Goal: Information Seeking & Learning: Learn about a topic

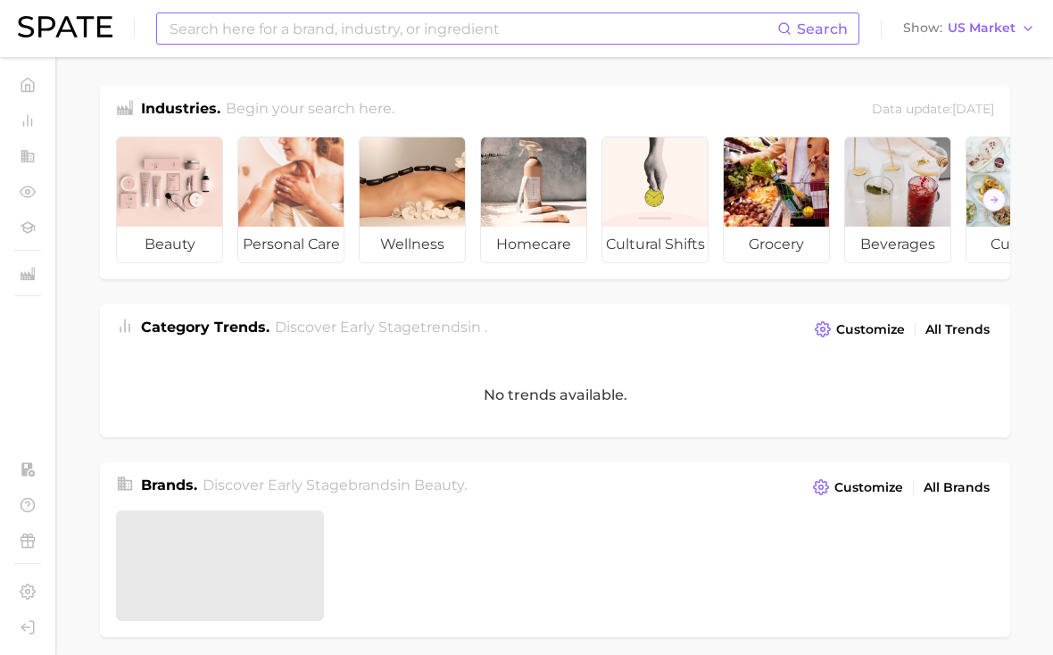
click at [679, 44] on div "Search" at bounding box center [507, 28] width 703 height 32
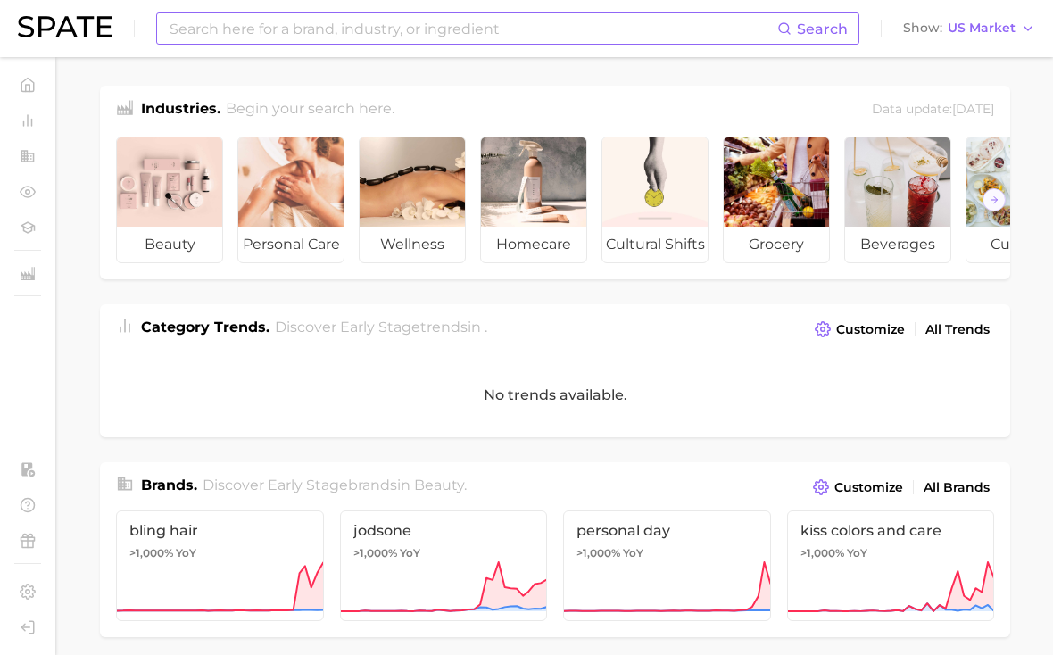
click at [650, 27] on input at bounding box center [473, 28] width 610 height 30
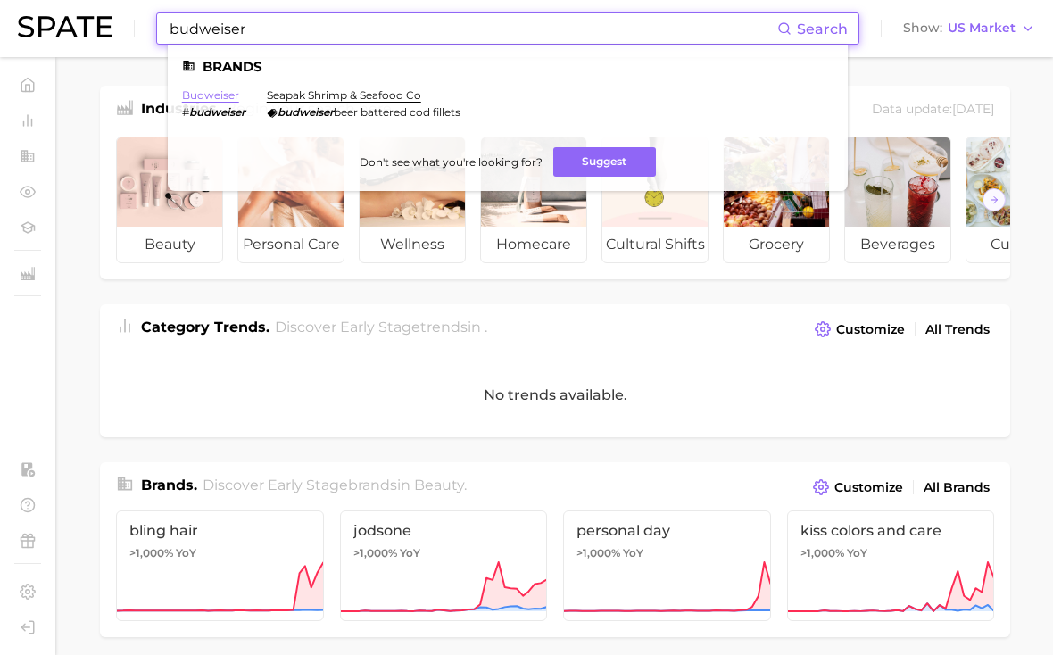
type input "budweiser"
click at [214, 96] on link "budweiser" at bounding box center [210, 94] width 57 height 13
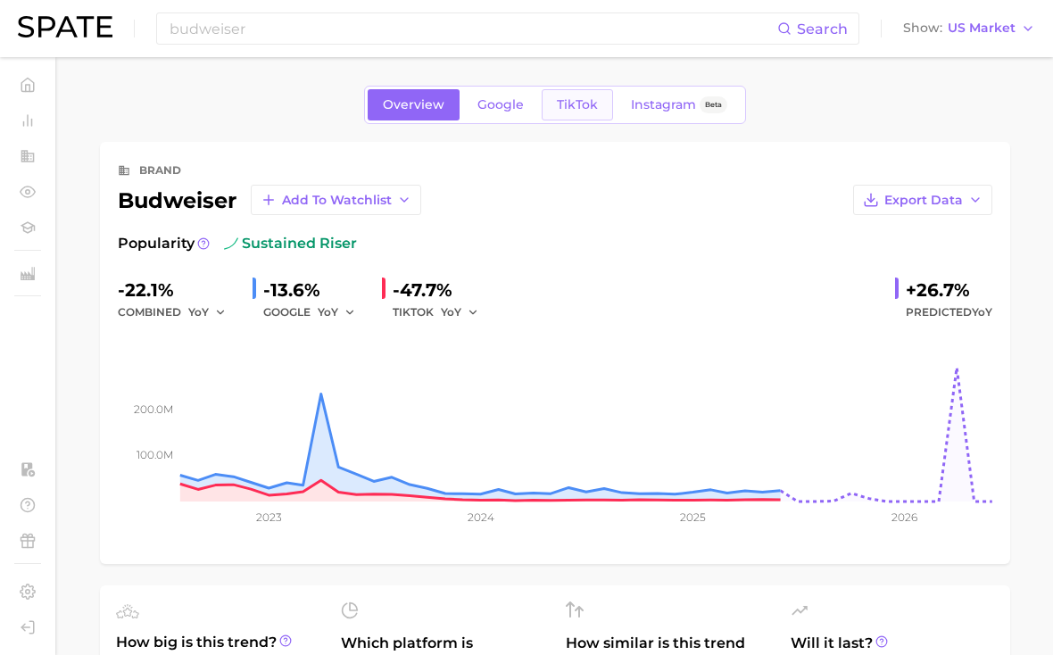
click at [585, 109] on span "TikTok" at bounding box center [577, 104] width 41 height 15
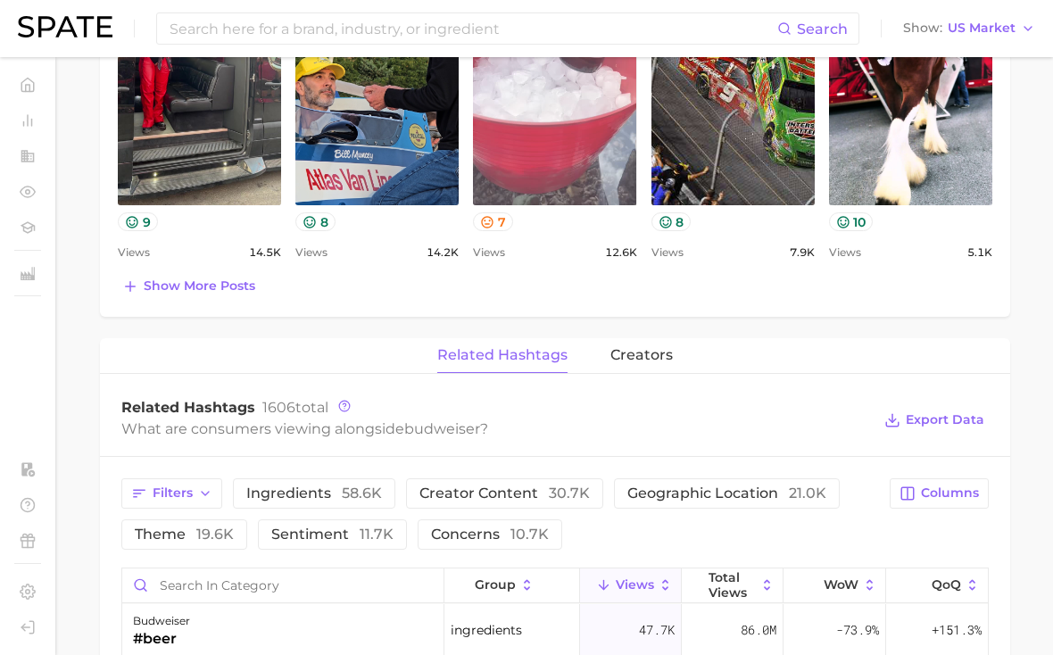
scroll to position [1338, 0]
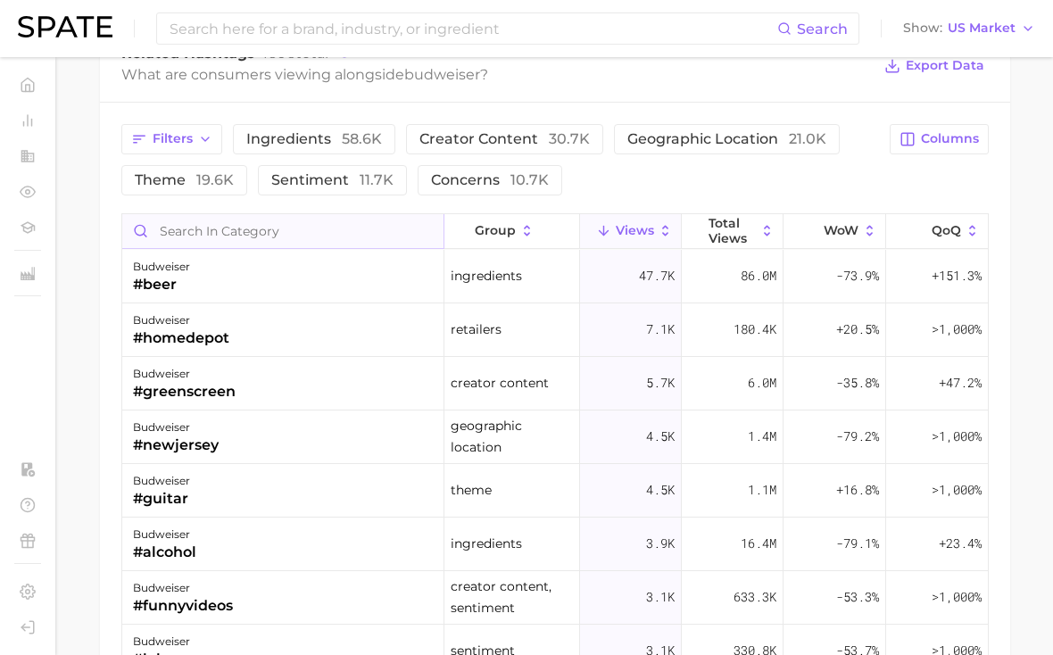
click at [362, 233] on input "Search in category" at bounding box center [282, 231] width 321 height 34
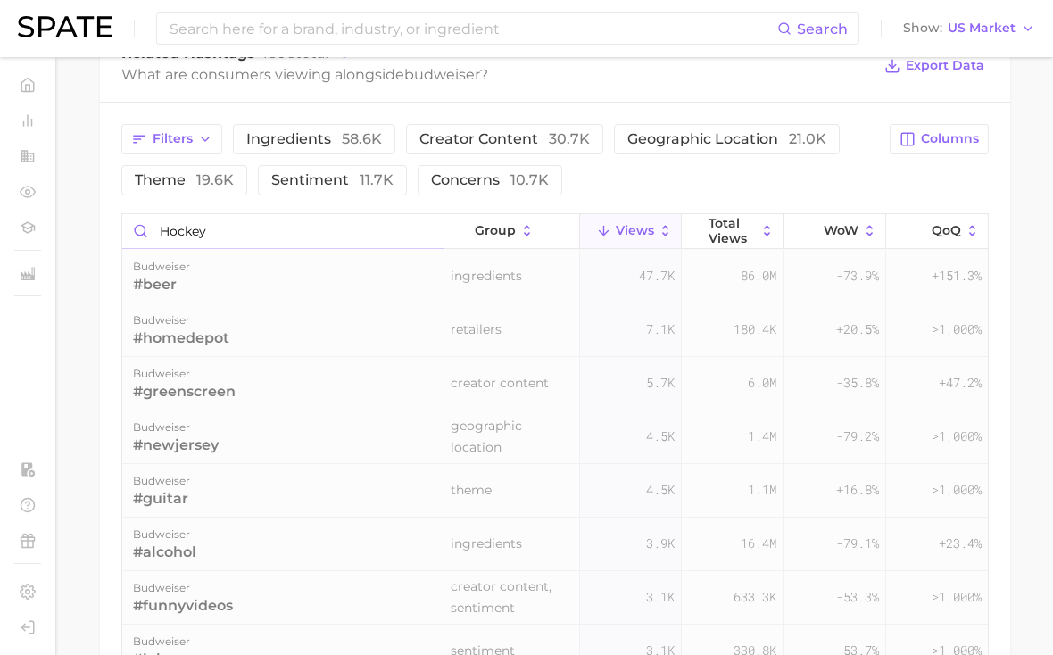
scroll to position [1297, 0]
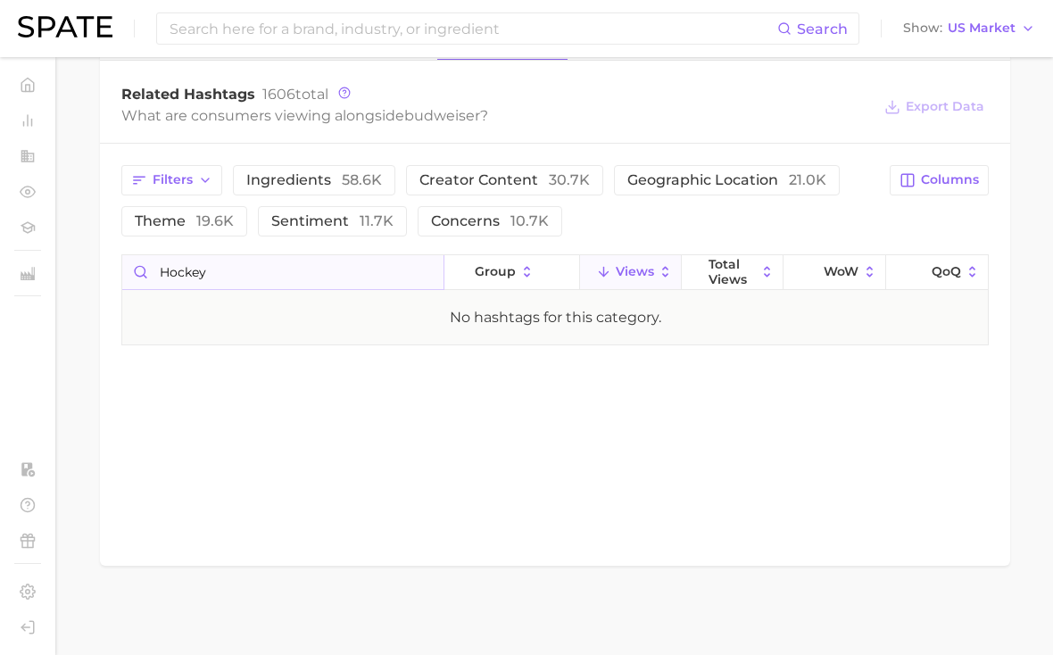
click at [356, 284] on input "hockey" at bounding box center [282, 272] width 321 height 34
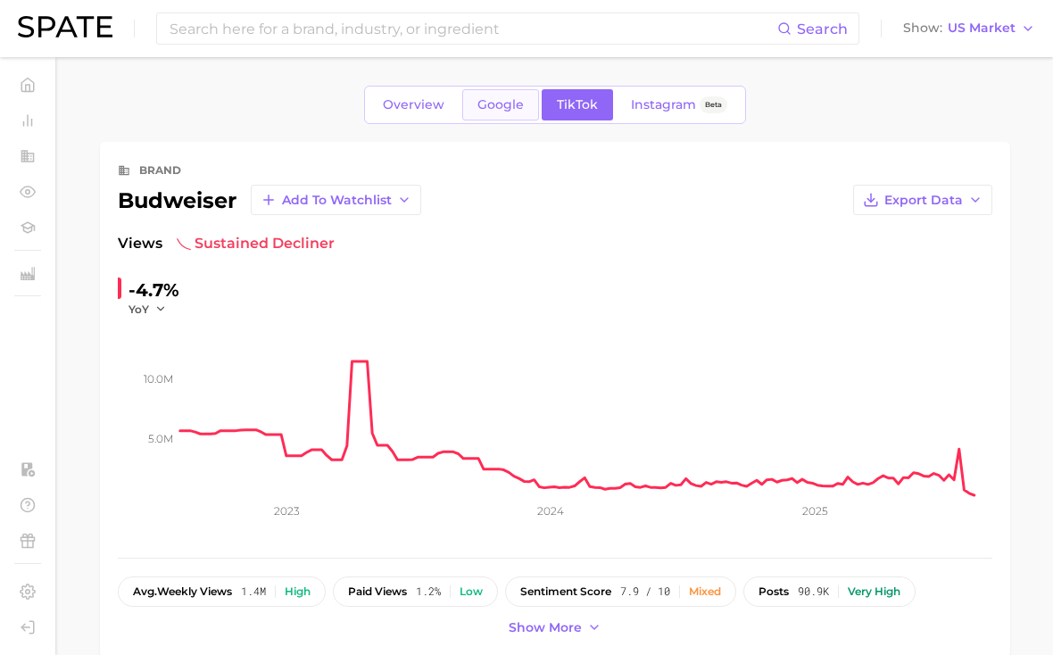
scroll to position [-1, 0]
type input "hockey"
click at [515, 106] on span "Google" at bounding box center [500, 104] width 46 height 15
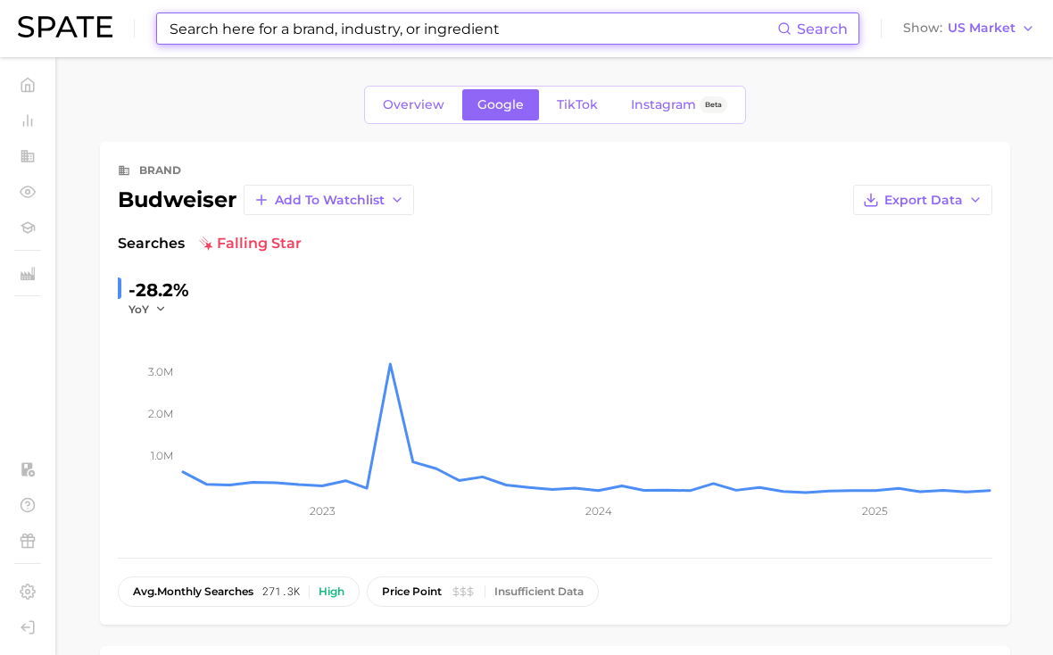
click at [451, 34] on input at bounding box center [473, 28] width 610 height 30
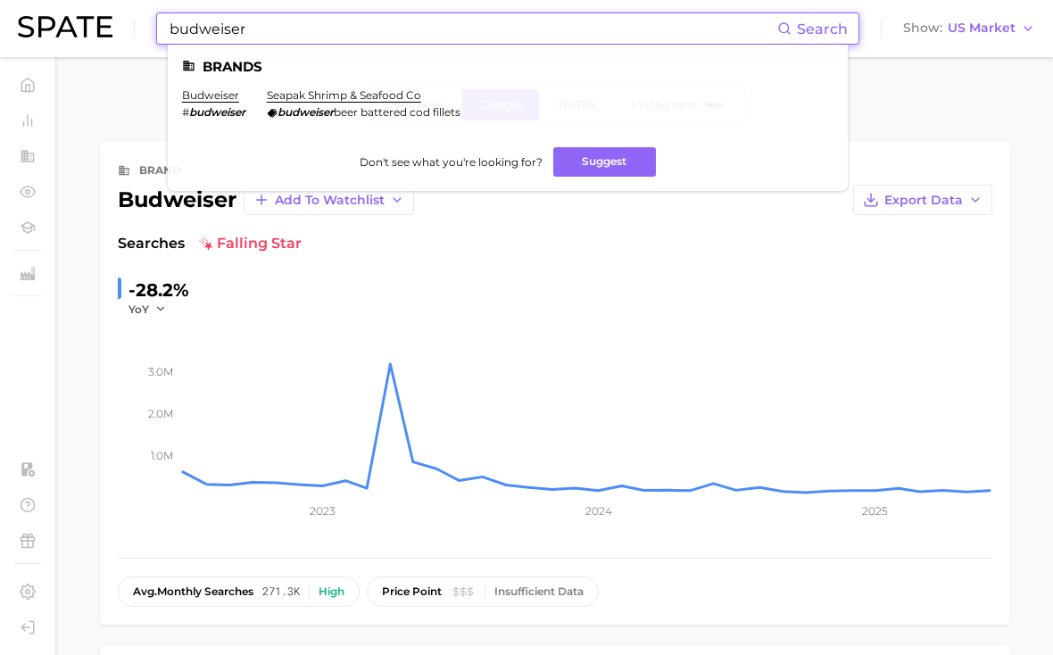
type input "budweiser"
click at [528, 291] on div "-28.2% YoY" at bounding box center [555, 296] width 875 height 41
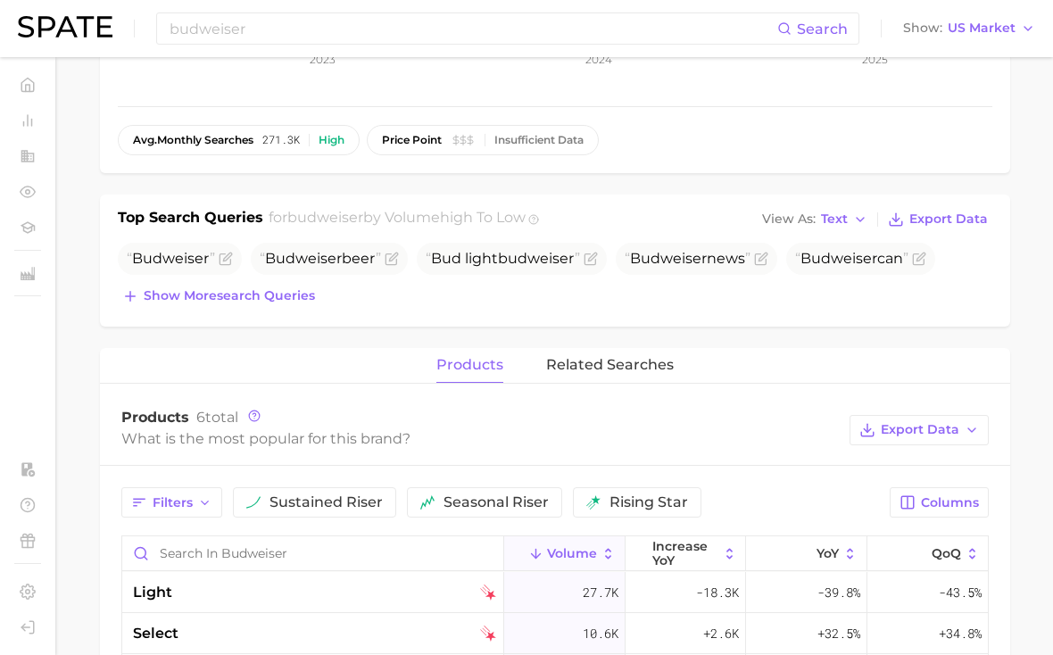
scroll to position [775, 0]
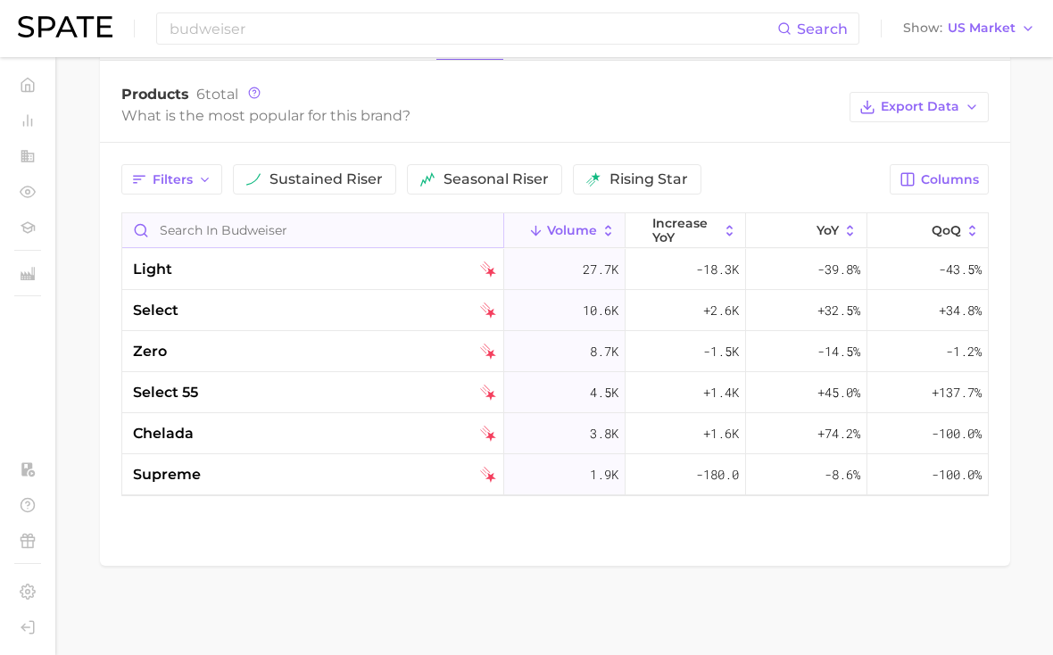
click at [299, 227] on input "Search in budweiser" at bounding box center [312, 230] width 381 height 34
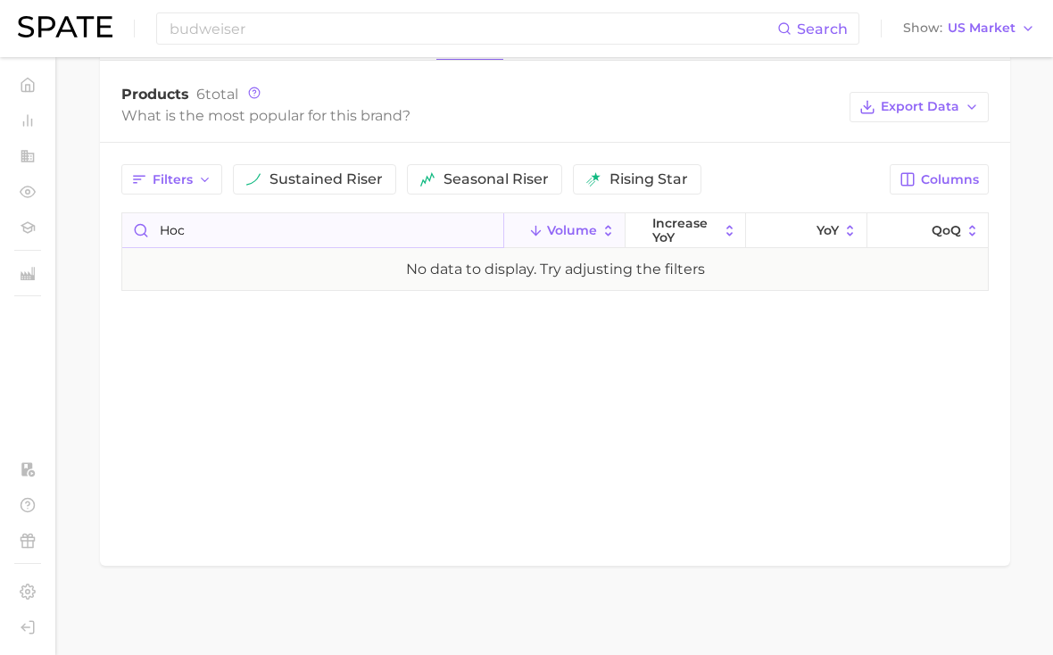
click at [271, 237] on input "hoc" at bounding box center [312, 230] width 381 height 34
click at [271, 236] on input "hocspor" at bounding box center [312, 230] width 381 height 34
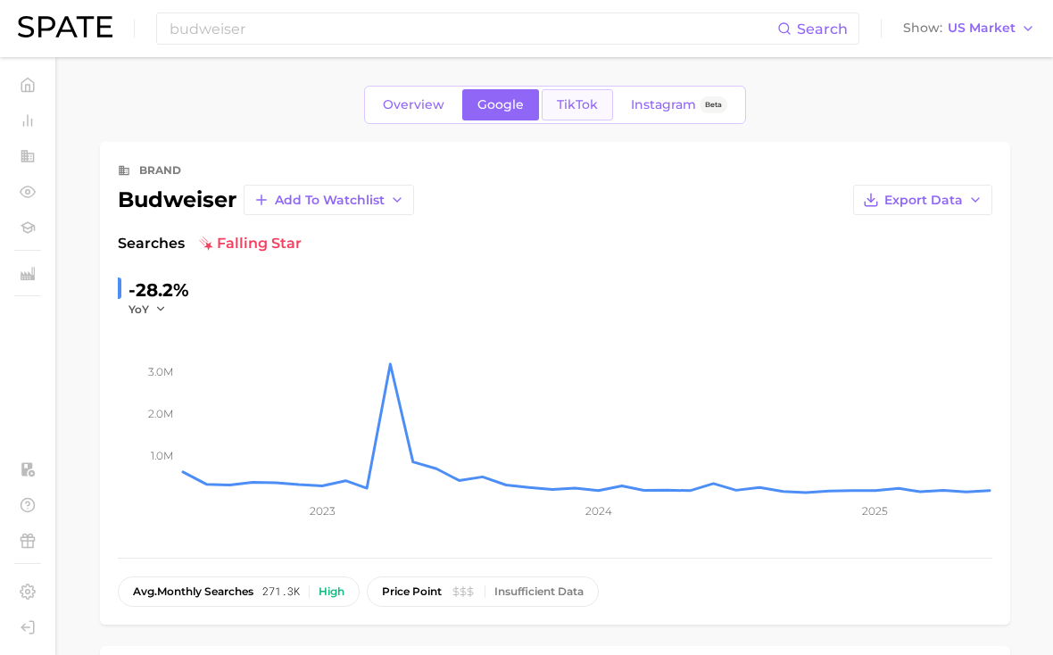
type input "sports"
click at [592, 103] on span "TikTok" at bounding box center [577, 104] width 41 height 15
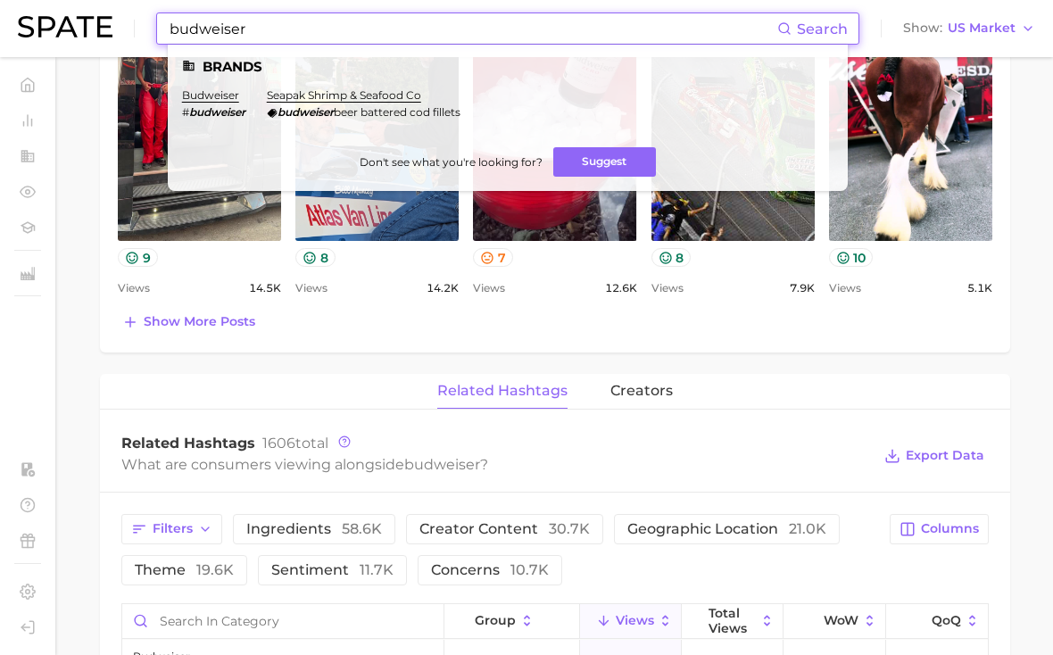
scroll to position [1061, 0]
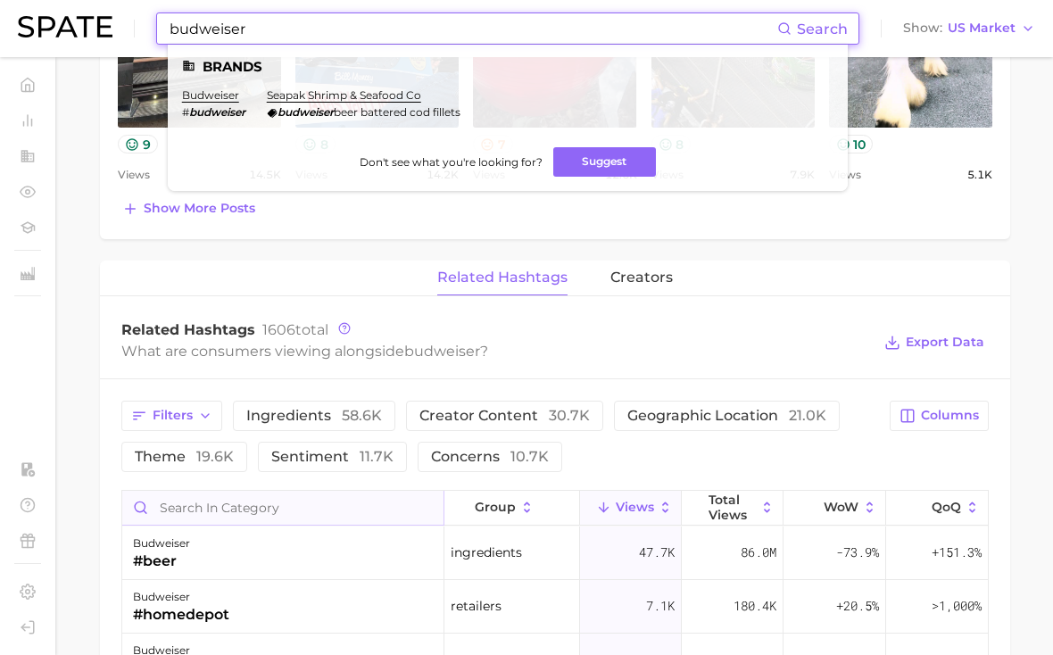
click at [209, 502] on input "Search in category" at bounding box center [282, 508] width 321 height 34
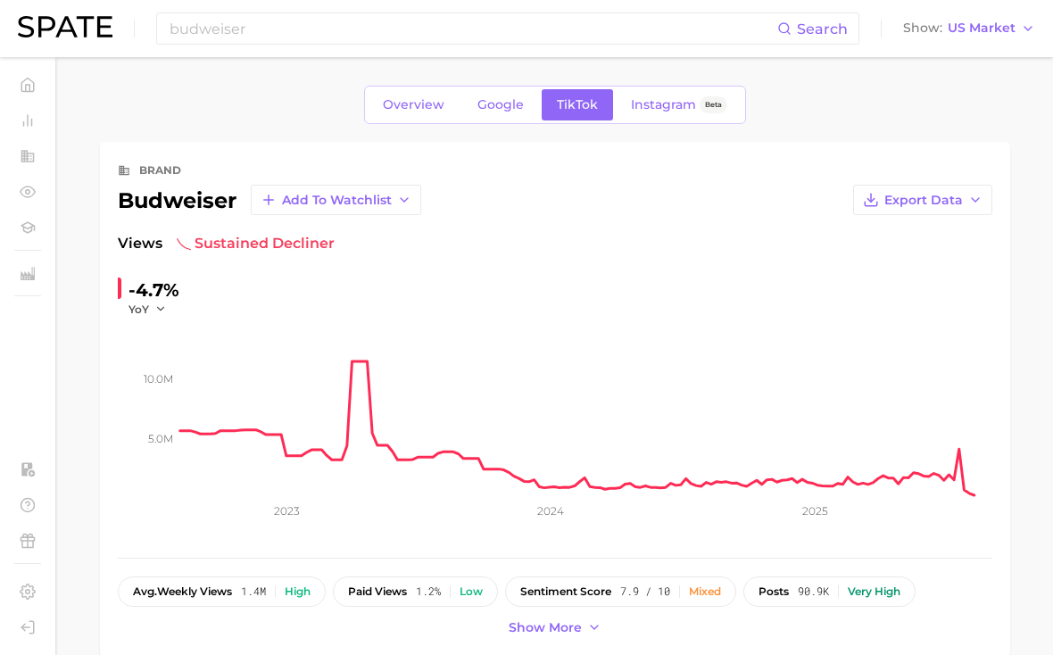
scroll to position [0, 0]
type input "sports"
click at [507, 95] on link "Google" at bounding box center [500, 104] width 77 height 31
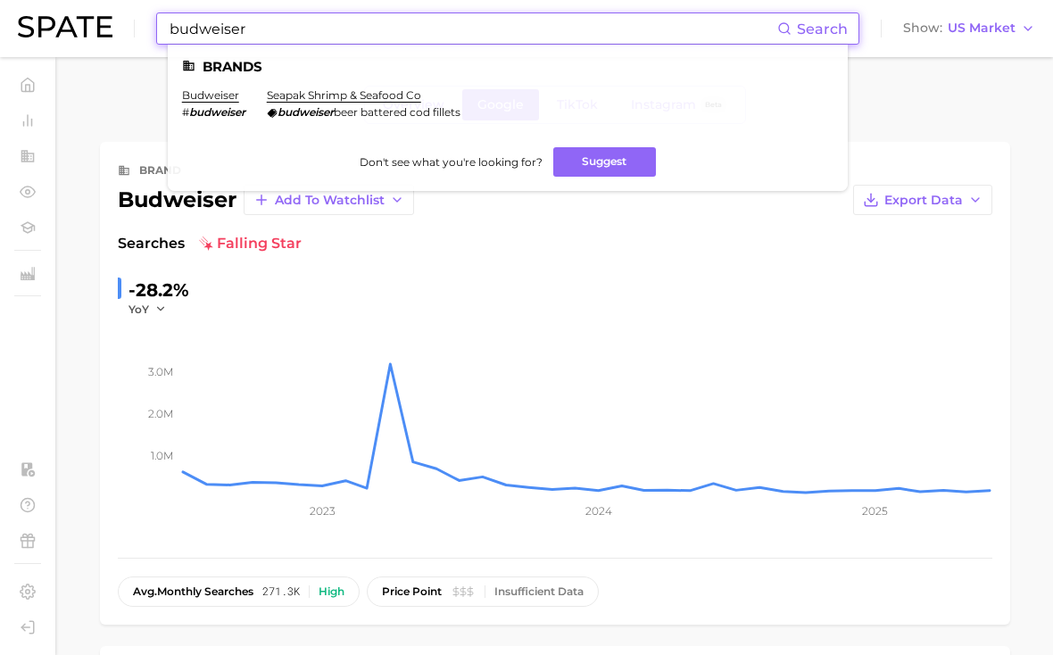
click at [567, 27] on input "budweiser" at bounding box center [473, 28] width 610 height 30
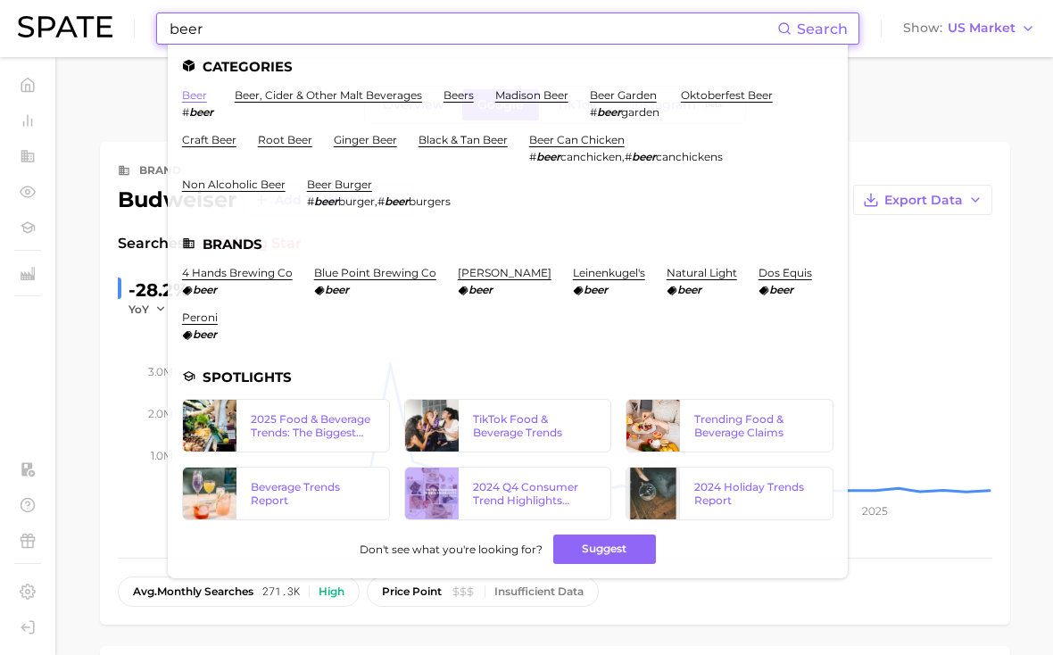
type input "beer"
click at [201, 96] on link "beer" at bounding box center [194, 94] width 25 height 13
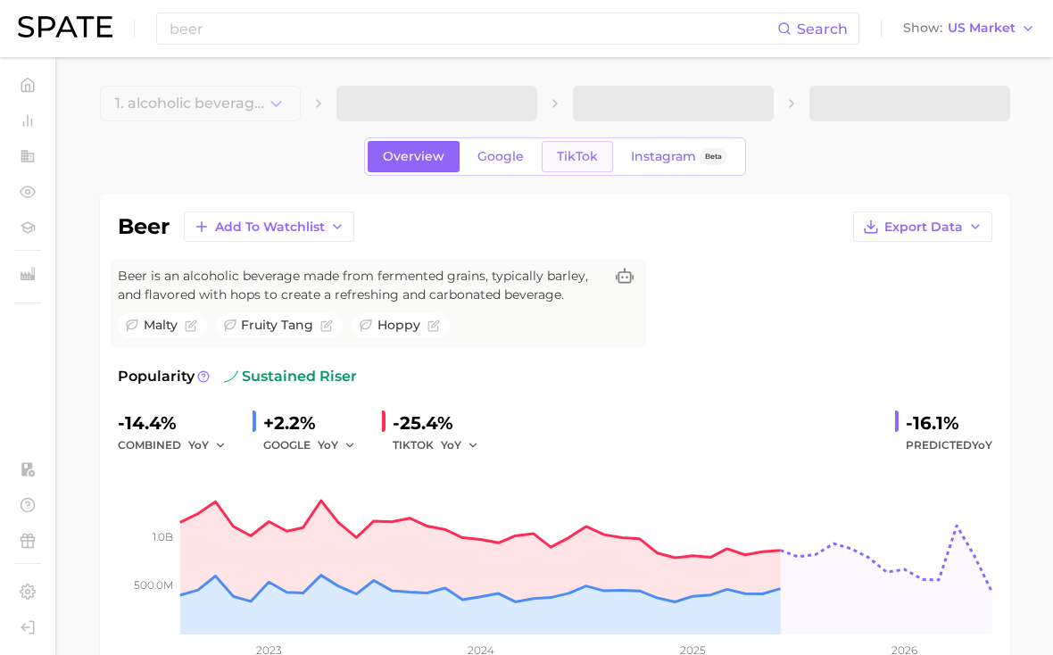
click at [561, 160] on span "TikTok" at bounding box center [577, 156] width 41 height 15
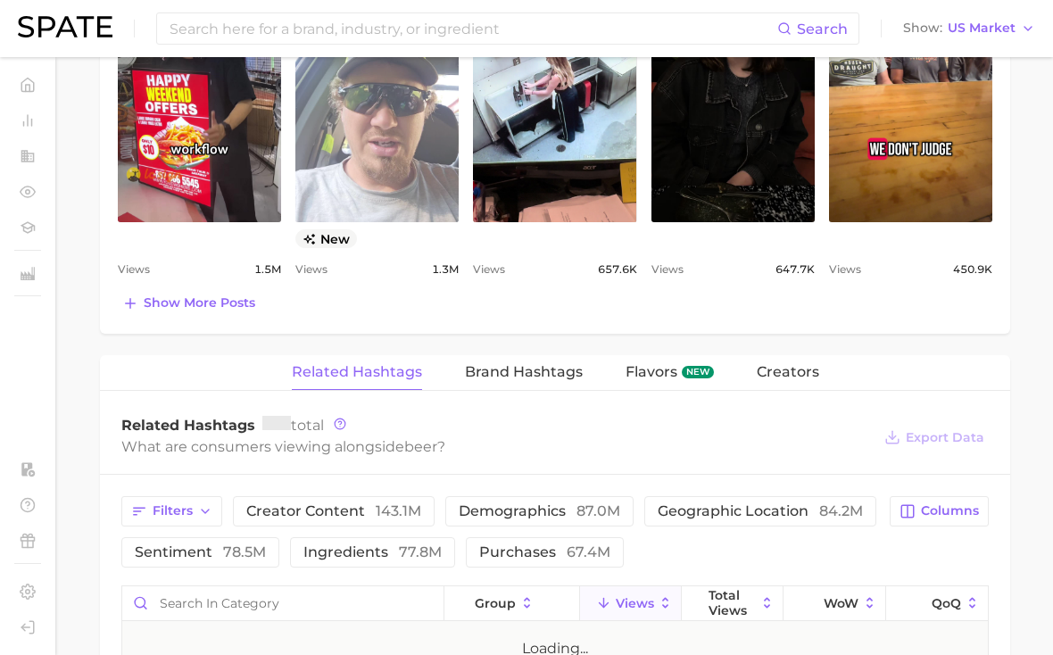
scroll to position [1432, 0]
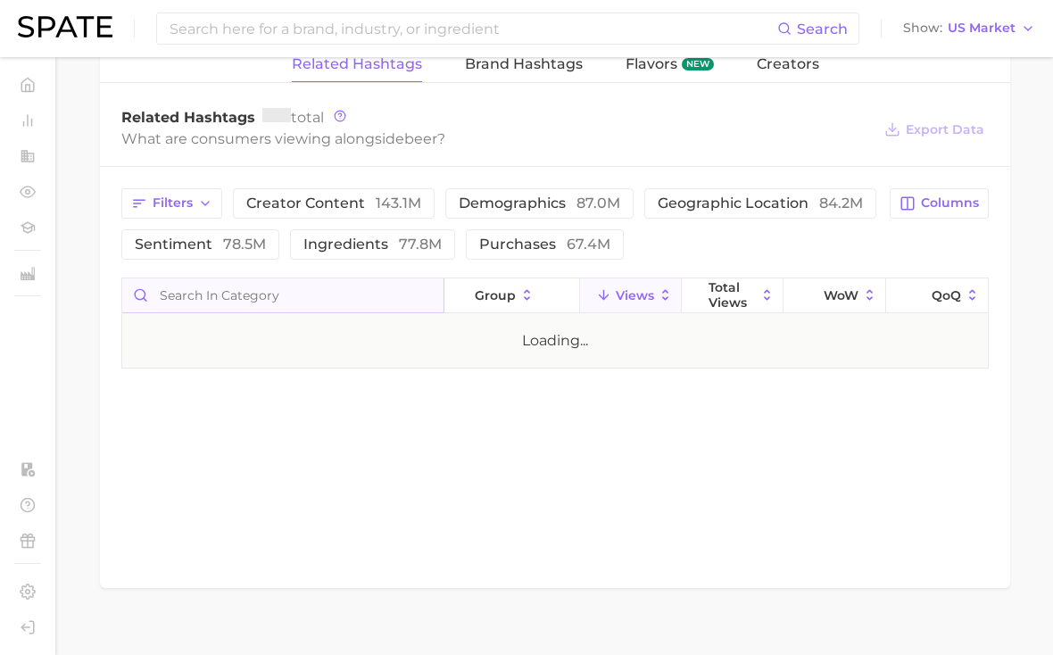
click at [253, 301] on input "Search in category" at bounding box center [282, 295] width 321 height 34
click at [246, 296] on input "hockey" at bounding box center [282, 295] width 321 height 34
type input "sports"
